Goal: Browse casually: Explore the website without a specific task or goal

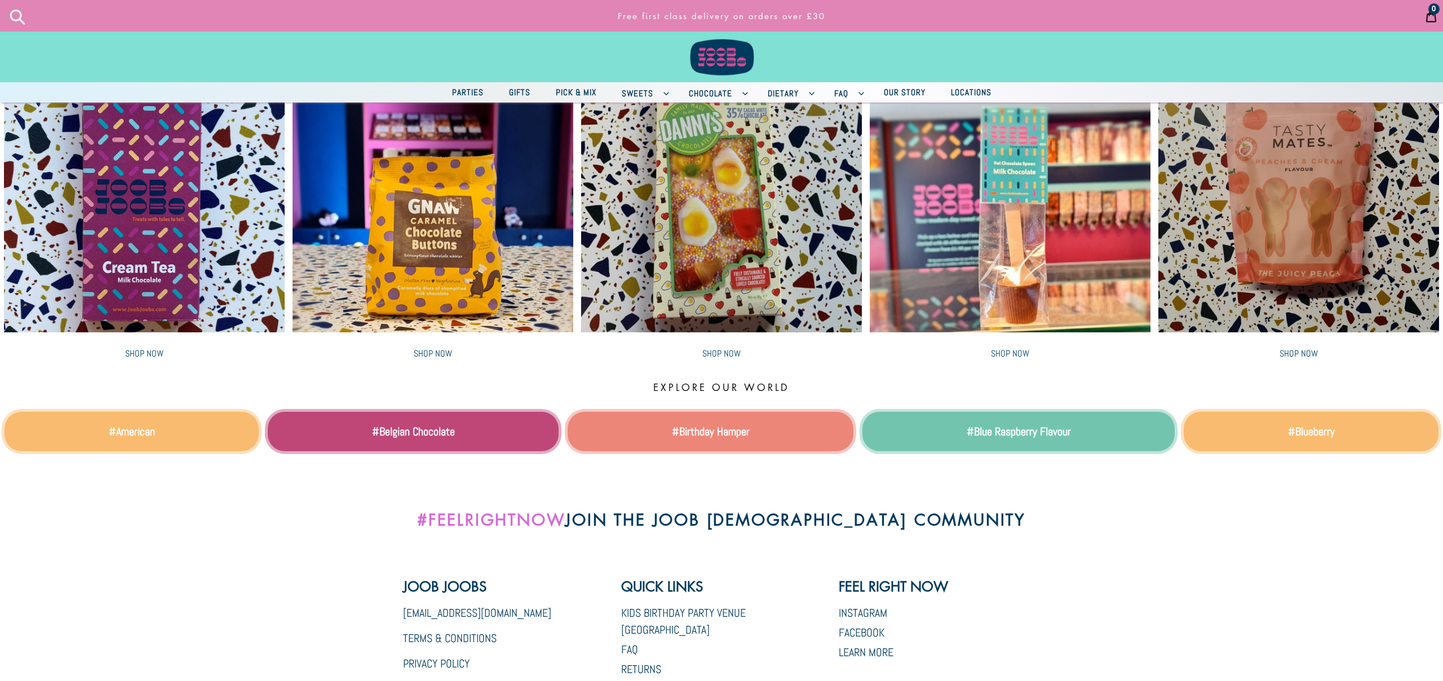
scroll to position [2311, 0]
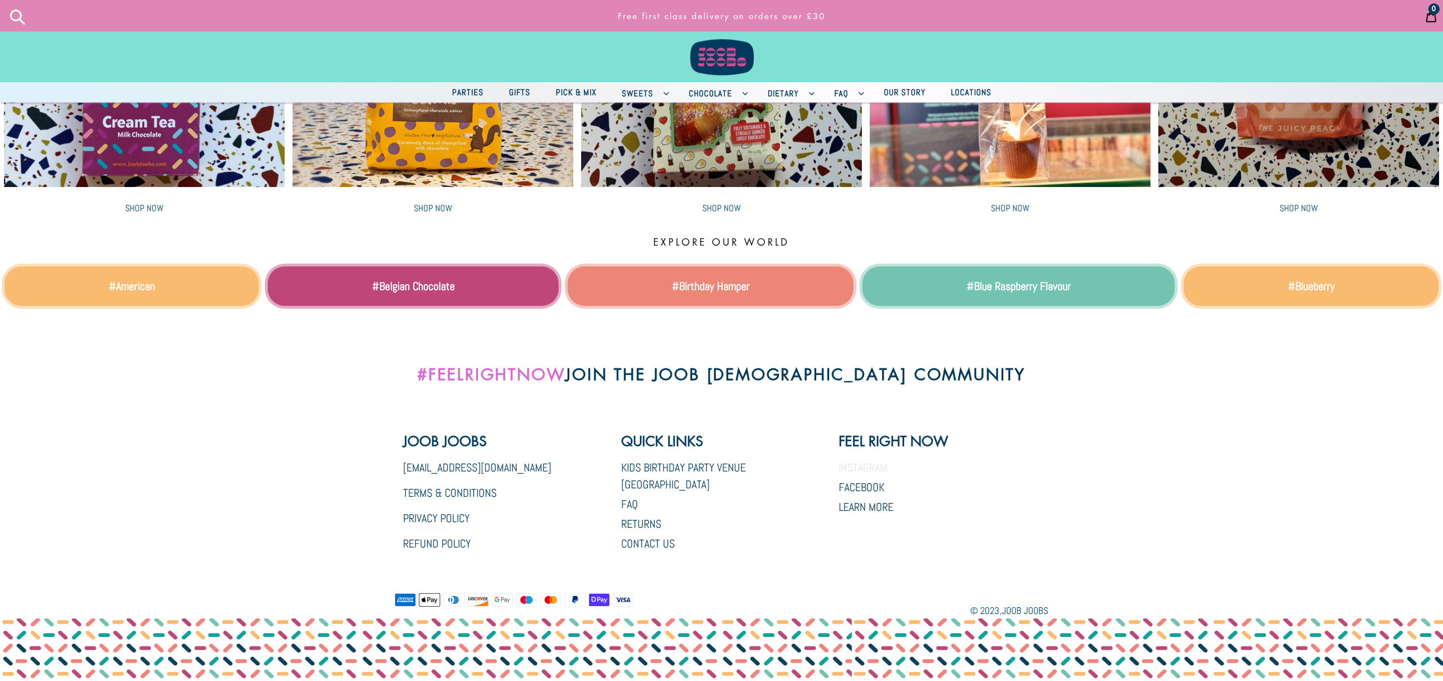
click at [850, 467] on link "Instagram" at bounding box center [863, 467] width 48 height 15
